Goal: Task Accomplishment & Management: Manage account settings

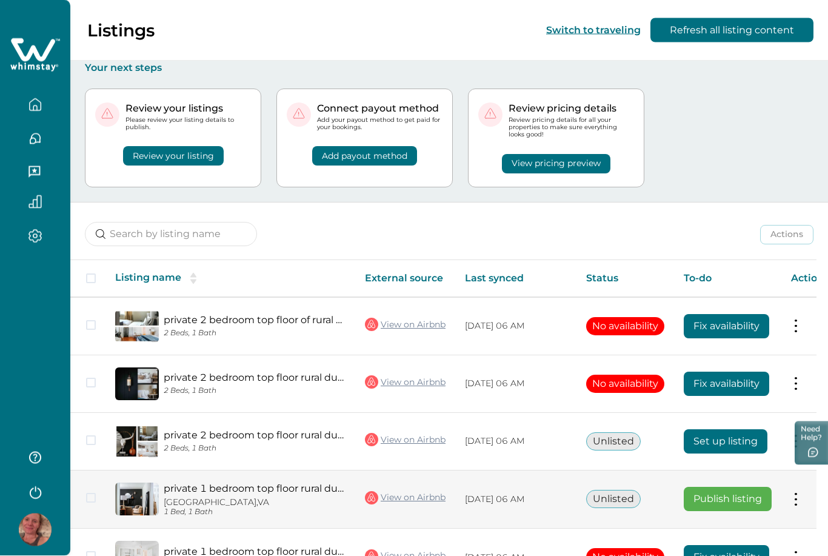
scroll to position [46, 0]
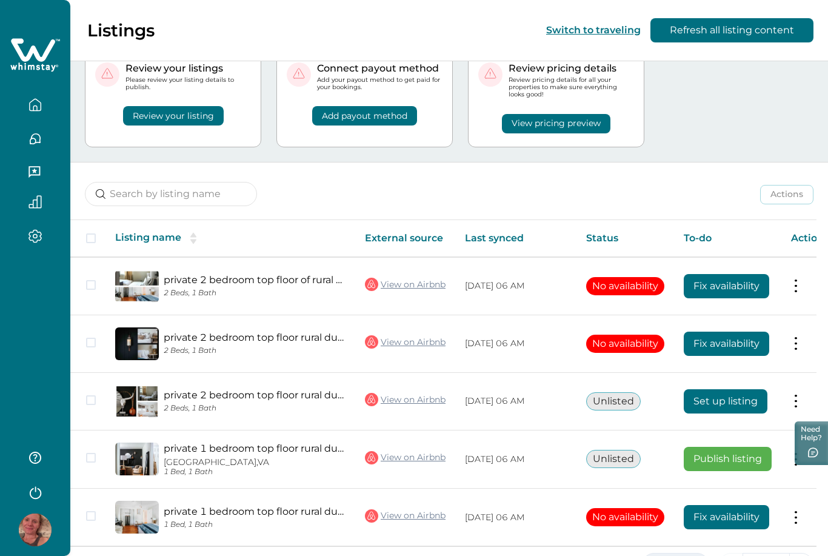
click at [663, 555] on button "5 Rows" at bounding box center [675, 565] width 67 height 24
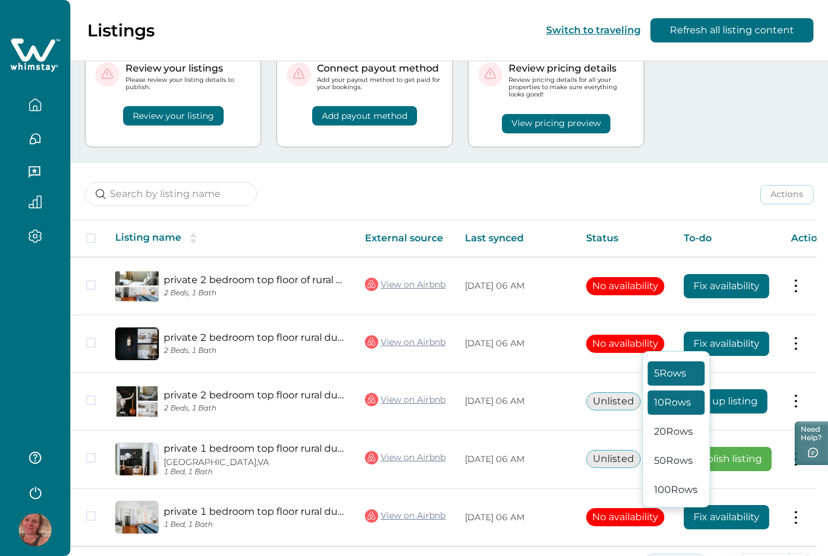
click at [667, 414] on button "10 Rows" at bounding box center [676, 402] width 57 height 24
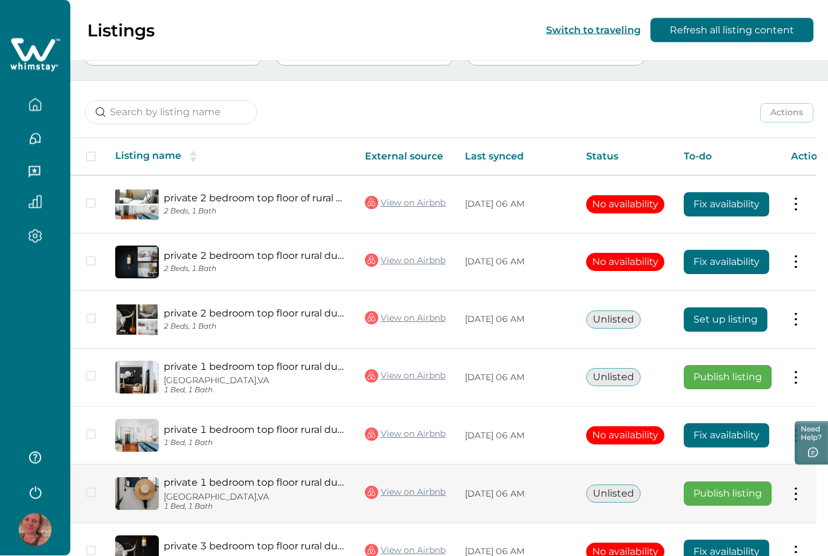
scroll to position [128, 0]
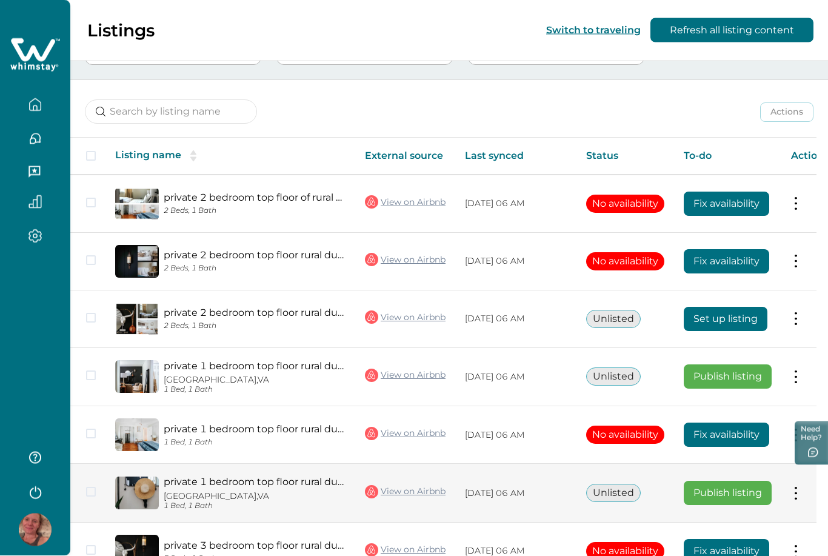
click at [694, 484] on button "Publish listing" at bounding box center [727, 493] width 88 height 24
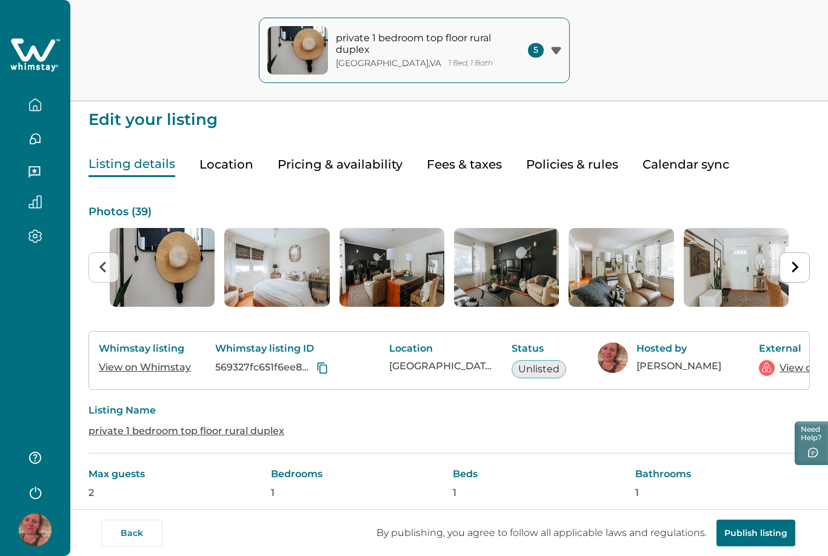
scroll to position [3, 0]
click at [556, 55] on div "5" at bounding box center [544, 50] width 33 height 15
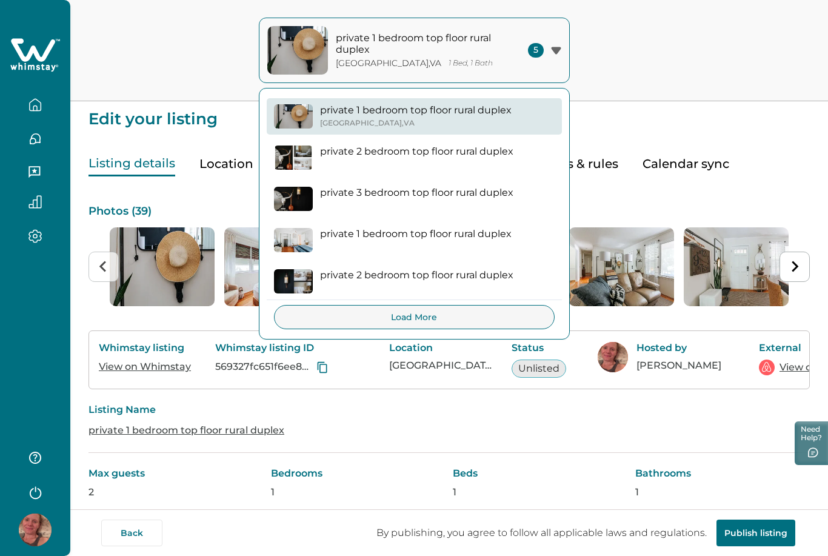
click at [556, 55] on div "5" at bounding box center [544, 50] width 33 height 15
click at [608, 78] on div "private 1 bedroom top floor rural duplex [GEOGRAPHIC_DATA] , [GEOGRAPHIC_DATA] …" at bounding box center [414, 50] width 828 height 101
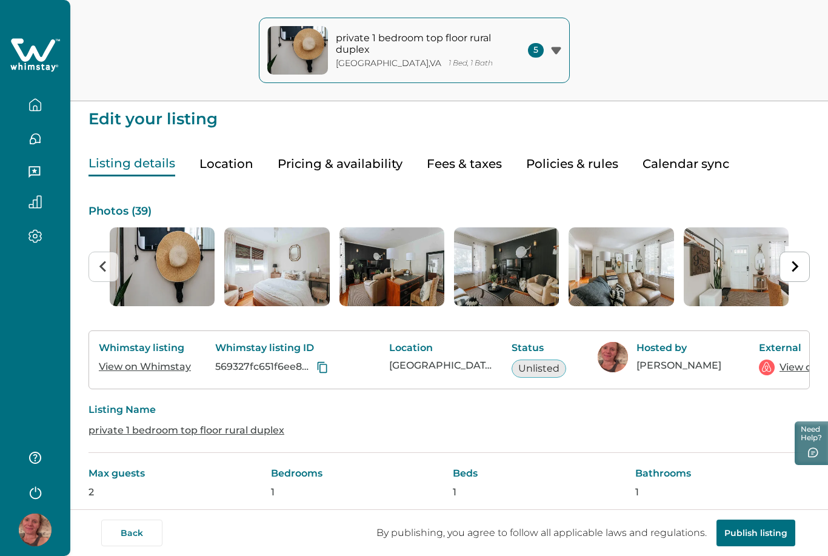
click at [662, 170] on button "Calendar sync" at bounding box center [685, 163] width 87 height 25
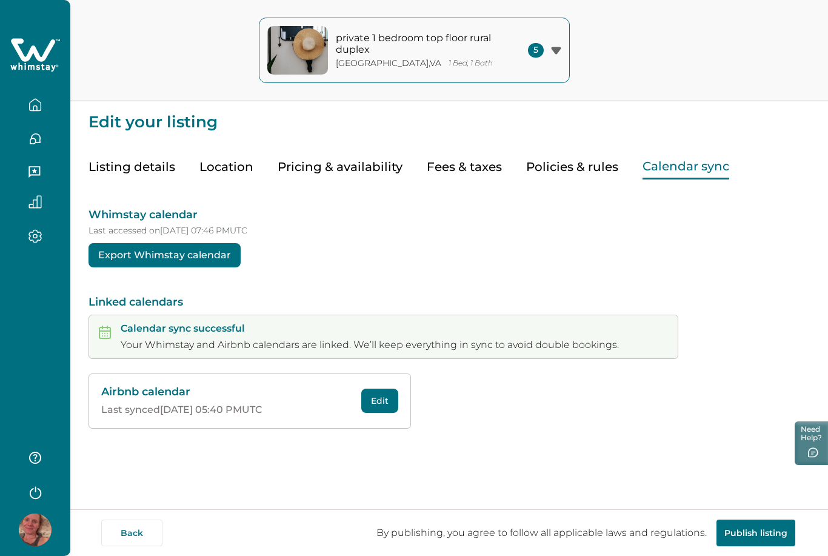
click at [696, 162] on button "Calendar sync" at bounding box center [685, 167] width 87 height 25
click at [172, 324] on p "Calendar sync successful" at bounding box center [370, 328] width 498 height 12
click at [370, 402] on button "Edit" at bounding box center [379, 400] width 37 height 24
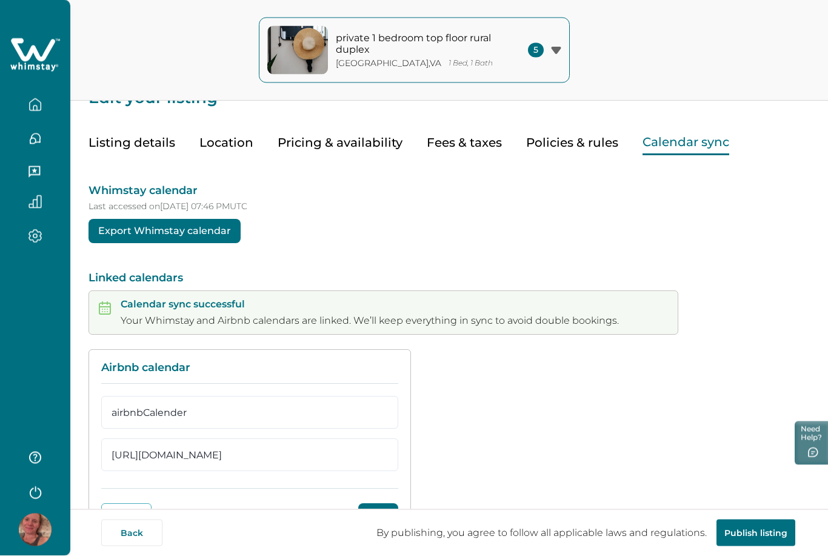
scroll to position [36, 0]
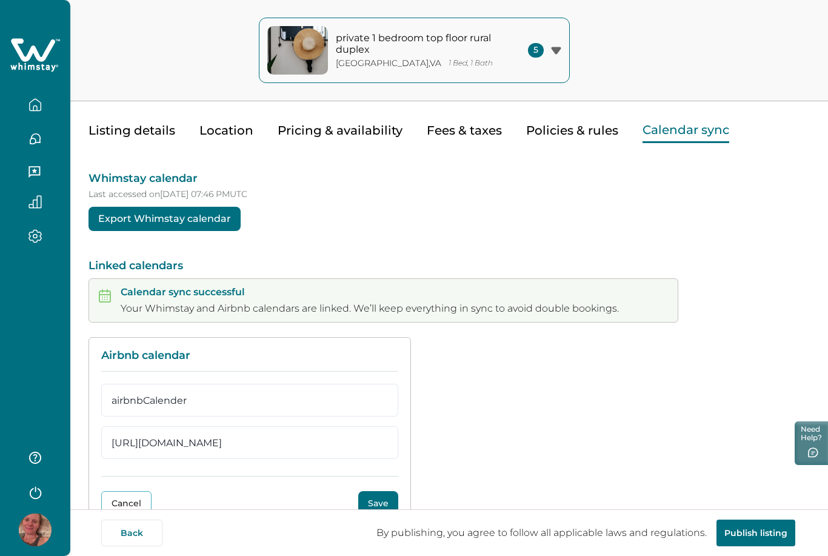
click at [382, 505] on button "Save" at bounding box center [378, 503] width 40 height 24
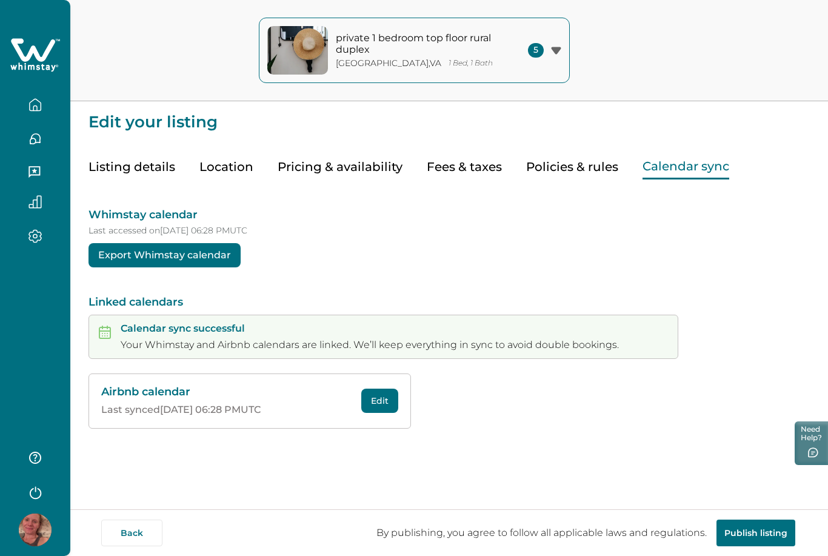
click at [221, 262] on button "Export Whimstay calendar" at bounding box center [164, 255] width 152 height 24
click at [744, 546] on button "Publish listing" at bounding box center [755, 532] width 79 height 27
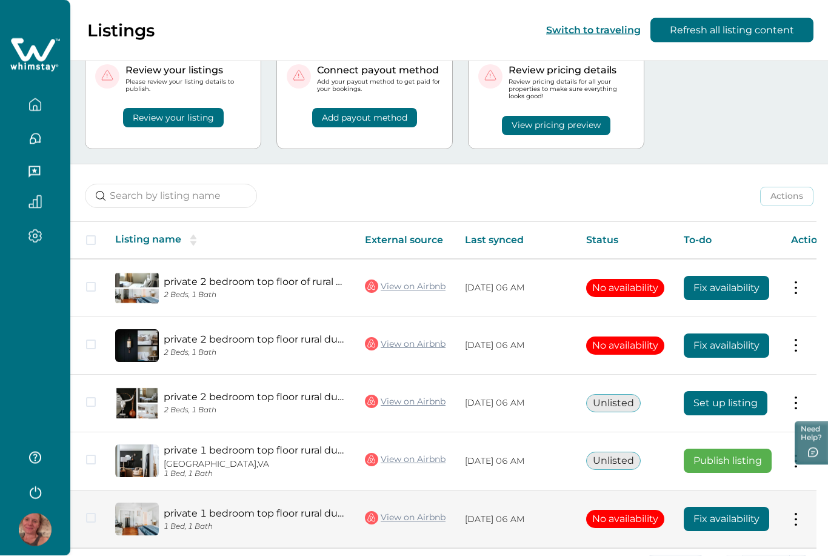
scroll to position [46, 0]
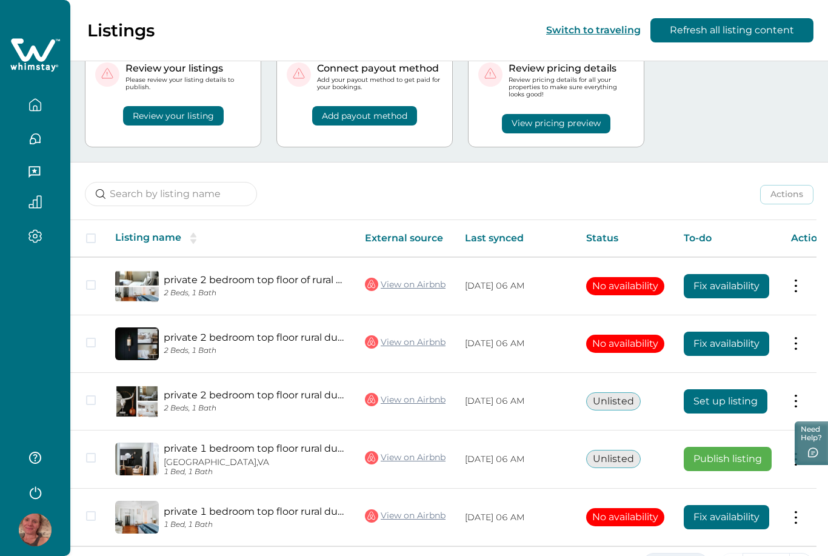
click at [657, 555] on button "5 Rows" at bounding box center [675, 565] width 67 height 24
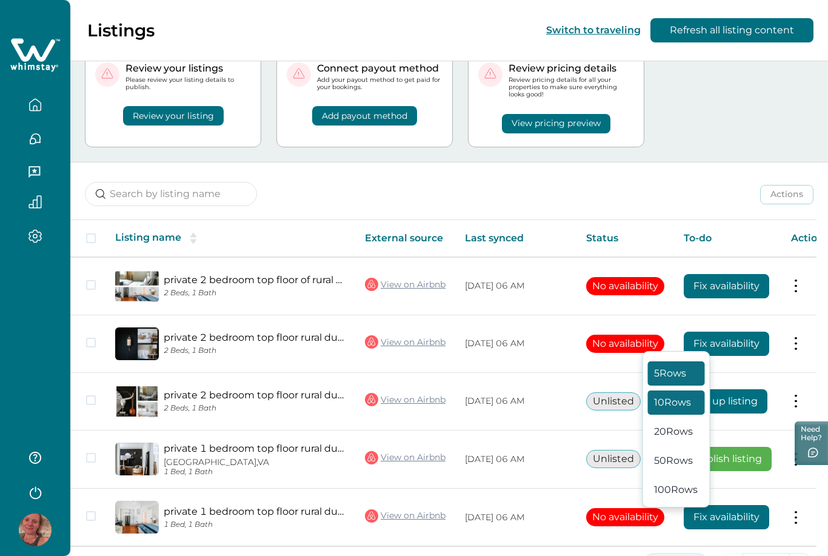
click at [666, 414] on button "10 Rows" at bounding box center [676, 402] width 57 height 24
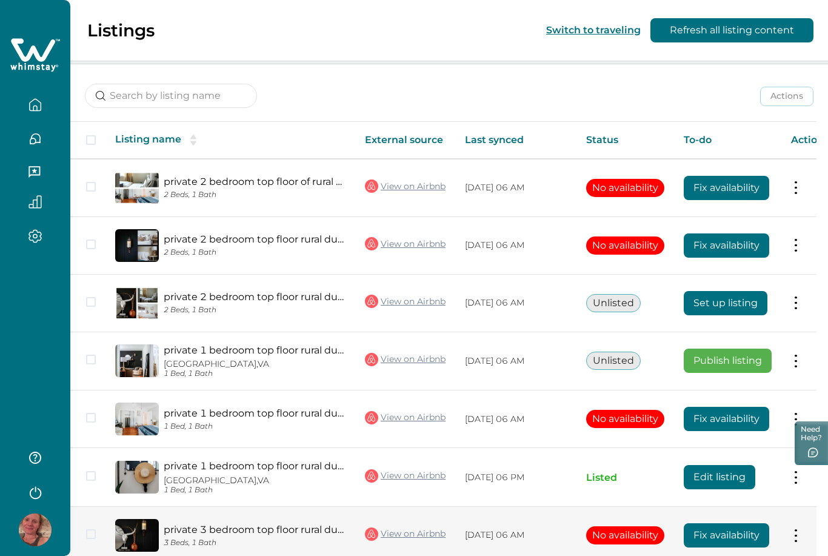
scroll to position [161, 0]
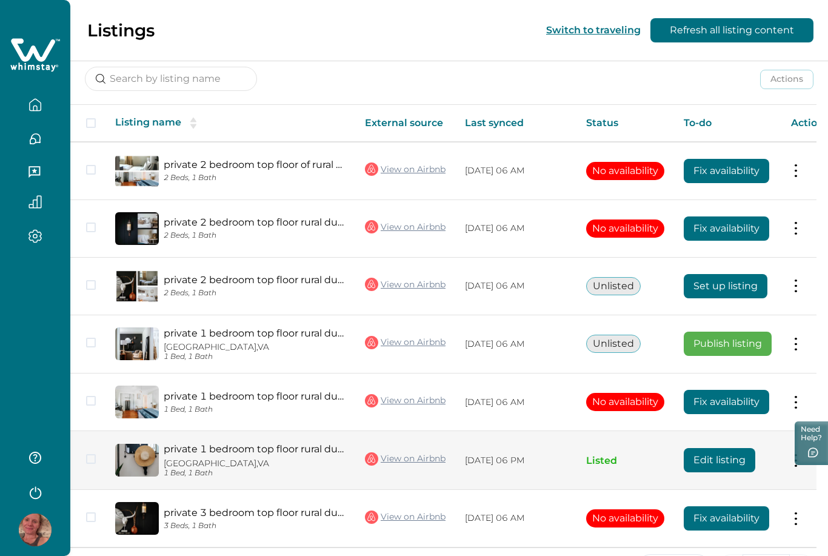
click at [269, 447] on link "private 1 bedroom top floor rural duplex" at bounding box center [255, 449] width 182 height 12
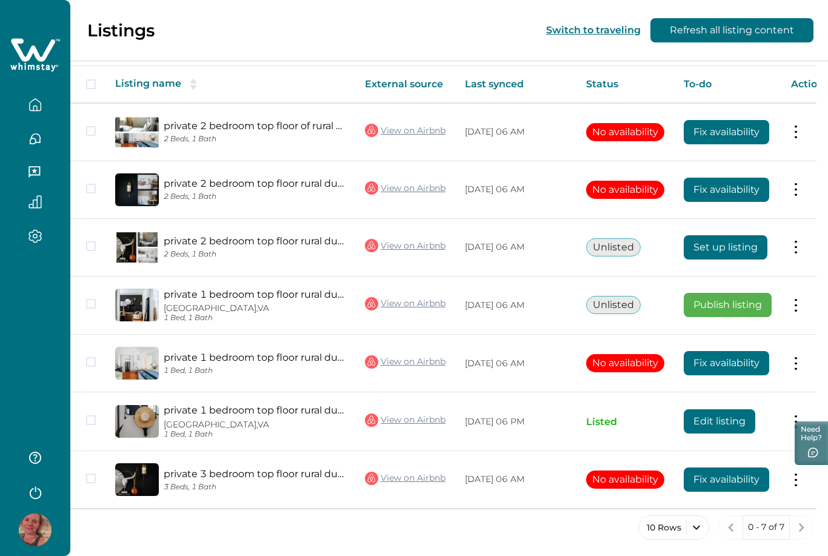
click at [550, 32] on button "Switch to traveling" at bounding box center [593, 30] width 95 height 12
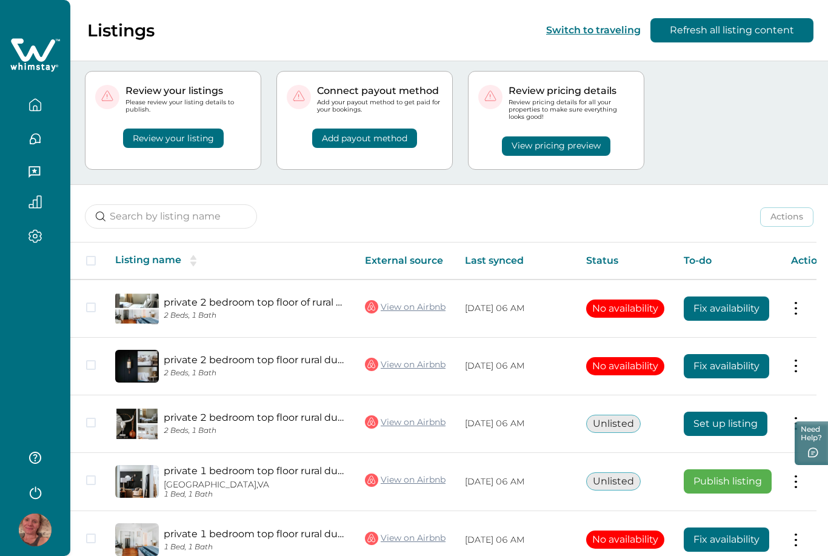
scroll to position [46, 0]
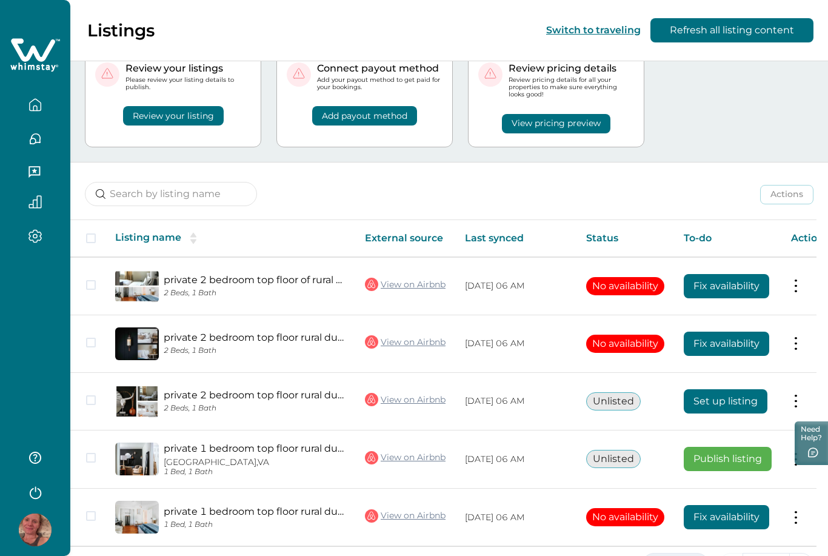
click at [666, 555] on button "5 Rows" at bounding box center [675, 565] width 67 height 24
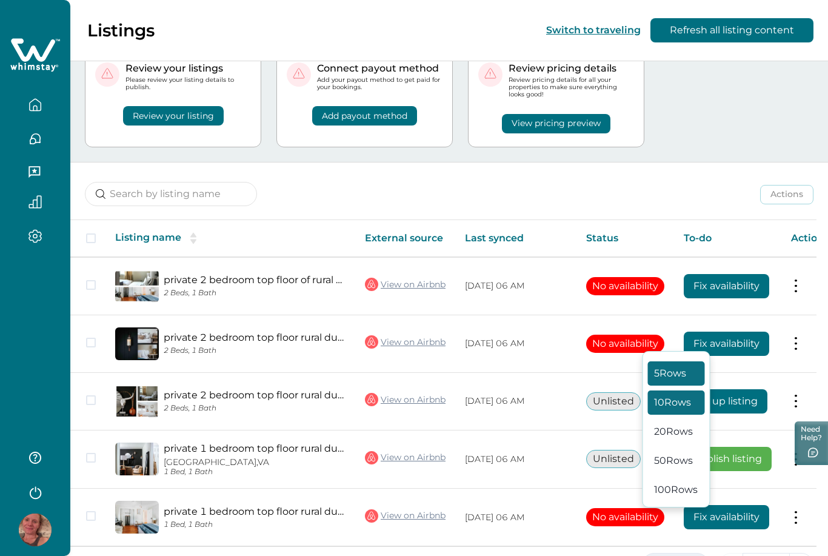
click at [657, 414] on button "10 Rows" at bounding box center [676, 402] width 57 height 24
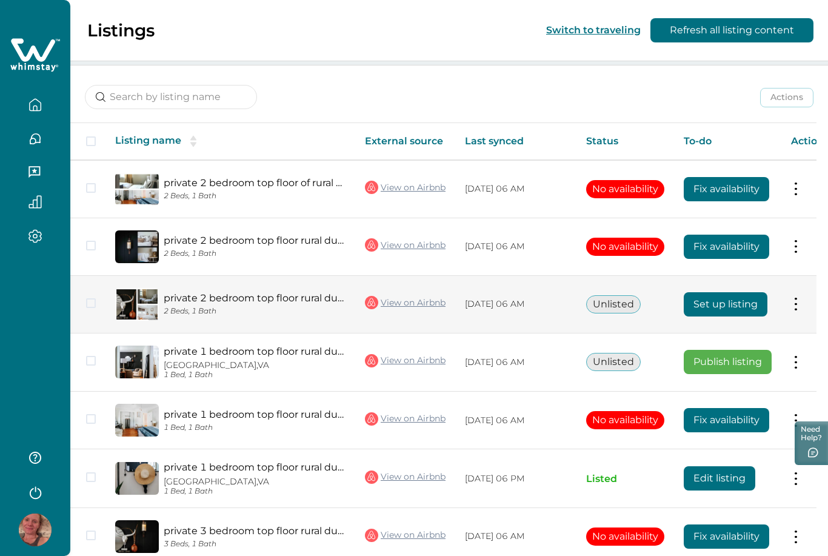
scroll to position [161, 0]
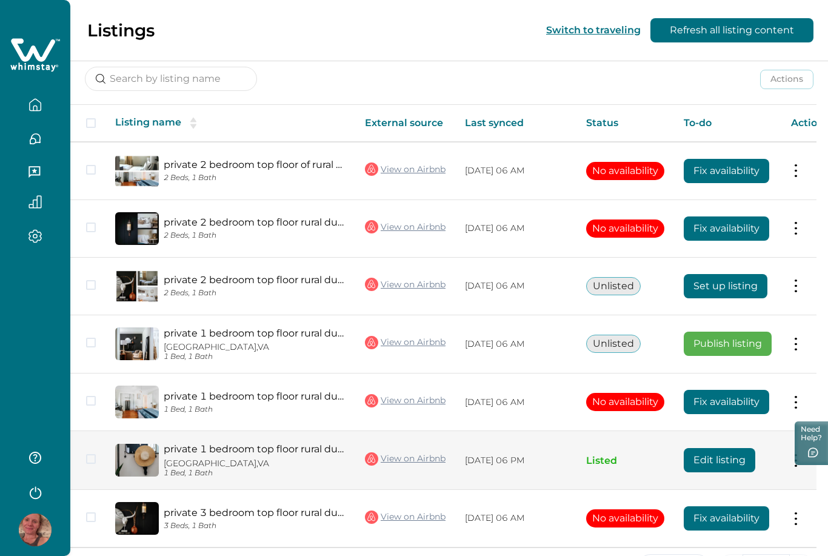
click at [798, 456] on button at bounding box center [796, 460] width 10 height 13
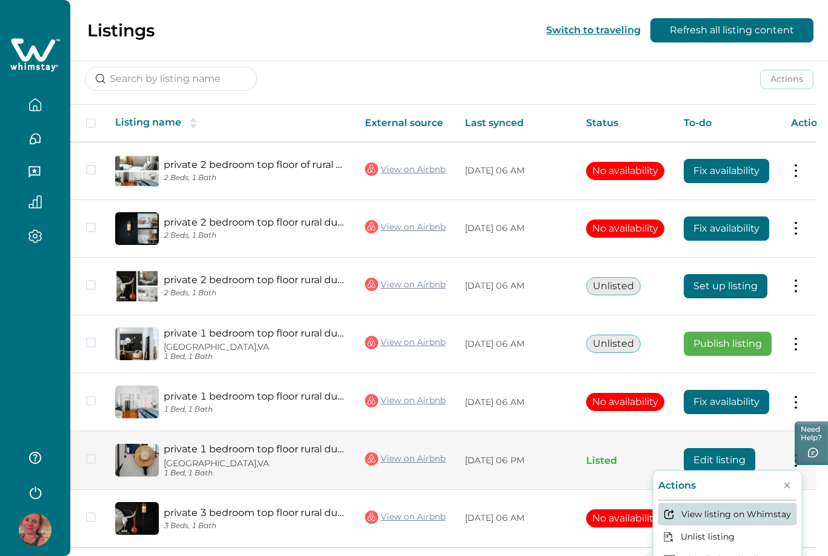
click at [749, 514] on button "View listing on Whimstay" at bounding box center [727, 513] width 139 height 22
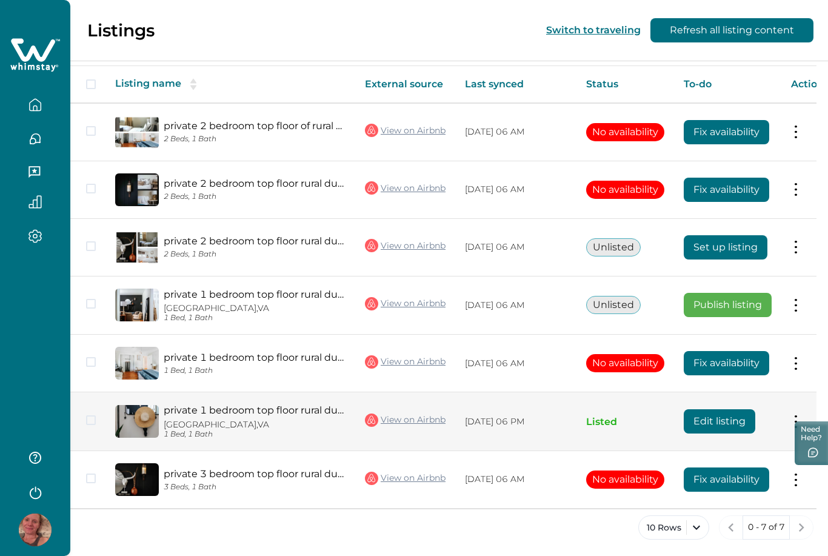
click at [799, 415] on button at bounding box center [796, 421] width 10 height 13
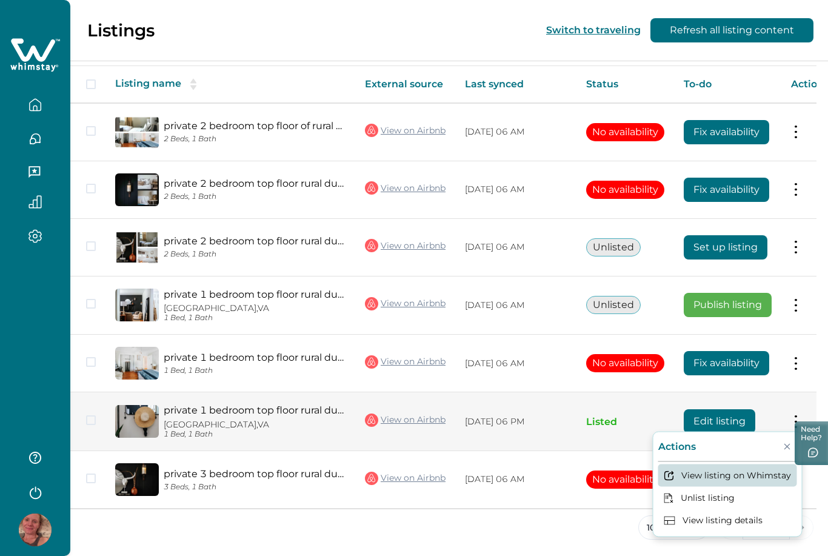
click at [743, 476] on button "View listing on Whimstay" at bounding box center [727, 475] width 139 height 22
